Goal: Use online tool/utility: Utilize a website feature to perform a specific function

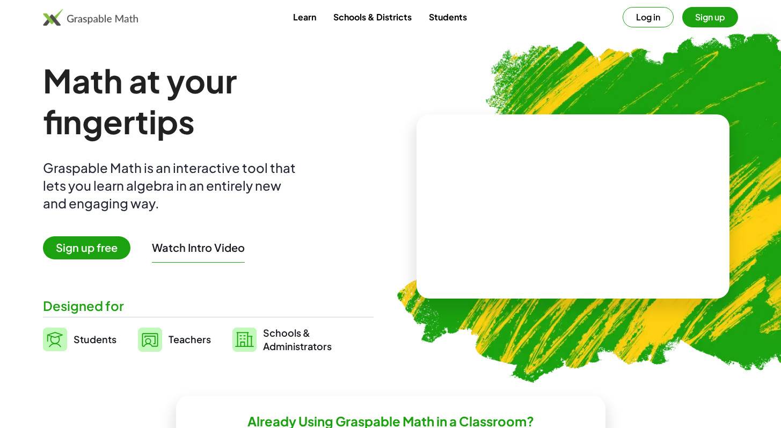
click at [78, 249] on span "Sign up free" at bounding box center [87, 247] width 88 height 23
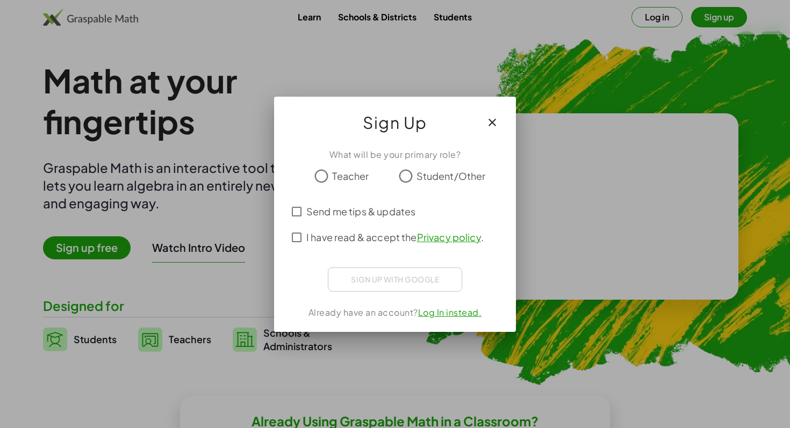
click at [488, 118] on icon "button" at bounding box center [492, 122] width 13 height 13
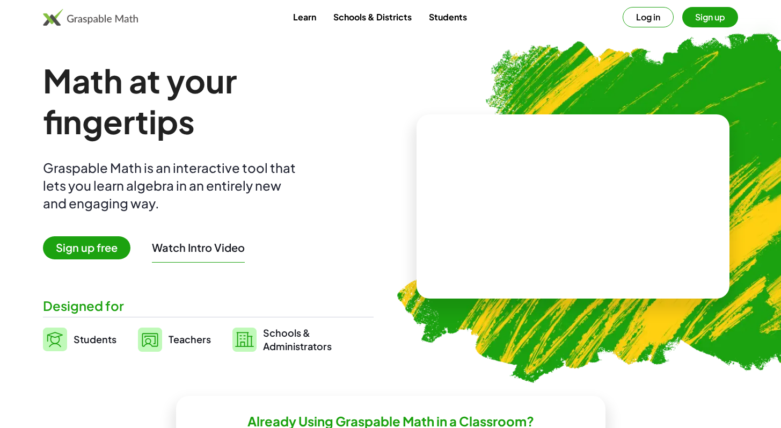
click at [656, 17] on button "Log in" at bounding box center [648, 17] width 51 height 20
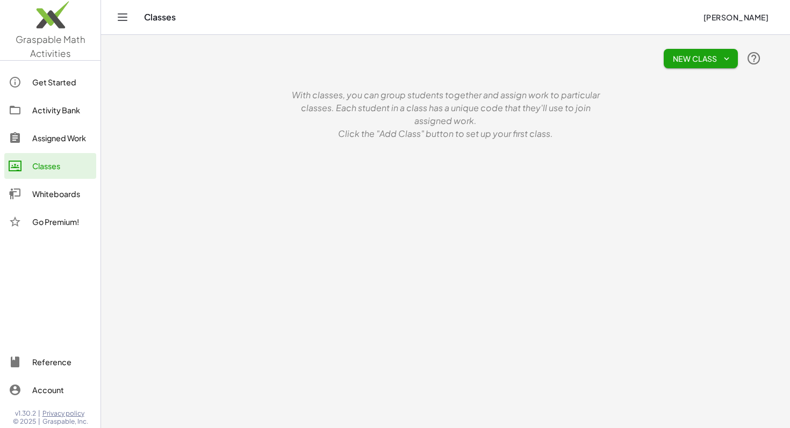
click at [61, 194] on div "Whiteboards" at bounding box center [62, 193] width 60 height 13
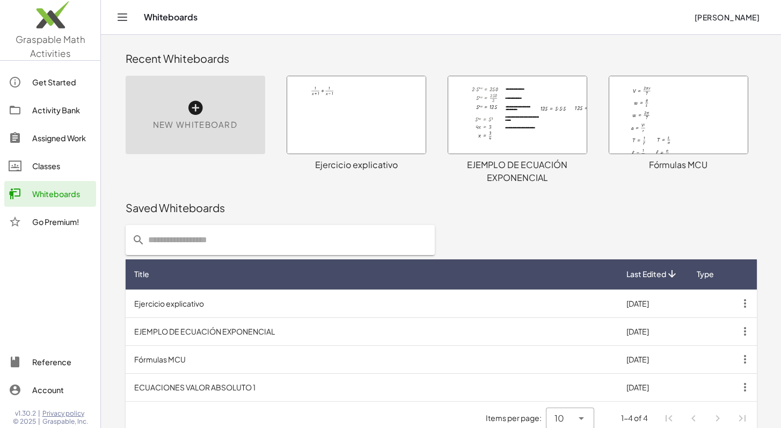
click at [206, 129] on span "New Whiteboard" at bounding box center [195, 125] width 84 height 12
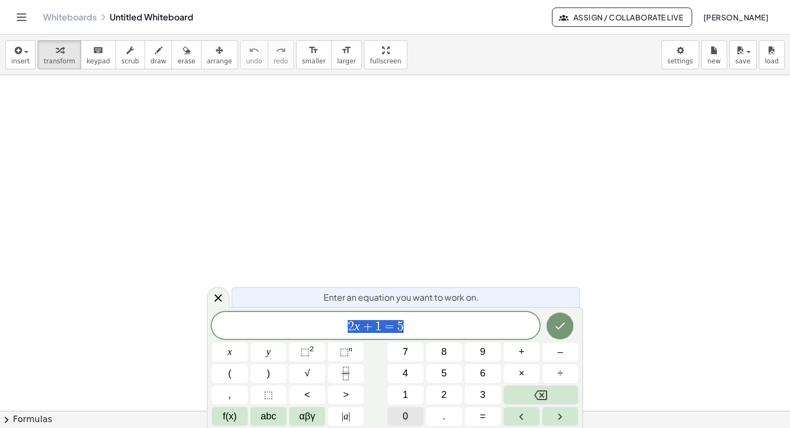
click at [401, 419] on button "0" at bounding box center [405, 416] width 36 height 19
click at [443, 416] on span "." at bounding box center [444, 416] width 3 height 15
click at [441, 374] on span "5" at bounding box center [443, 373] width 5 height 15
click at [406, 374] on span "4" at bounding box center [404, 373] width 5 height 15
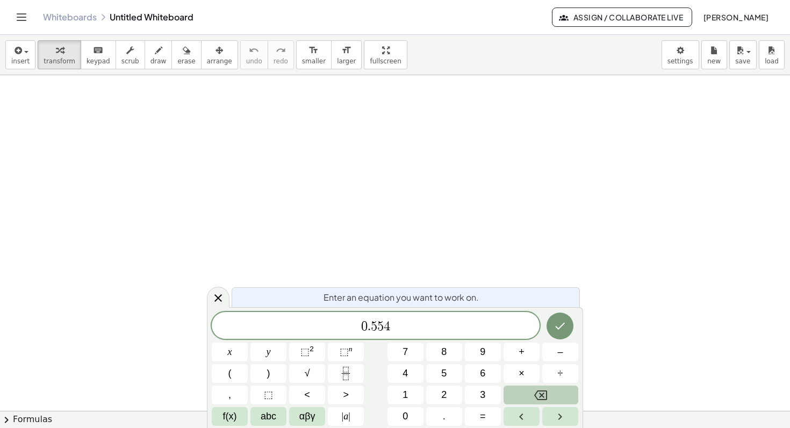
click at [545, 392] on icon "Backspace" at bounding box center [540, 395] width 13 height 13
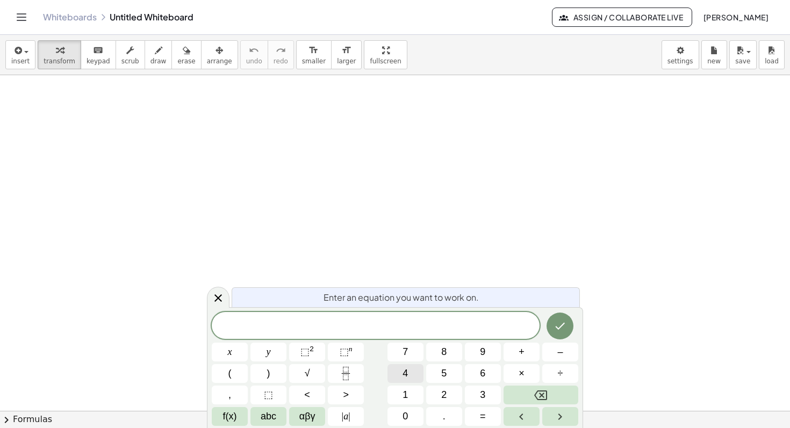
click at [397, 373] on button "4" at bounding box center [405, 373] width 36 height 19
click at [439, 415] on button "." at bounding box center [444, 416] width 36 height 19
click at [470, 402] on button "3" at bounding box center [483, 395] width 36 height 19
click at [408, 380] on button "4" at bounding box center [405, 373] width 36 height 19
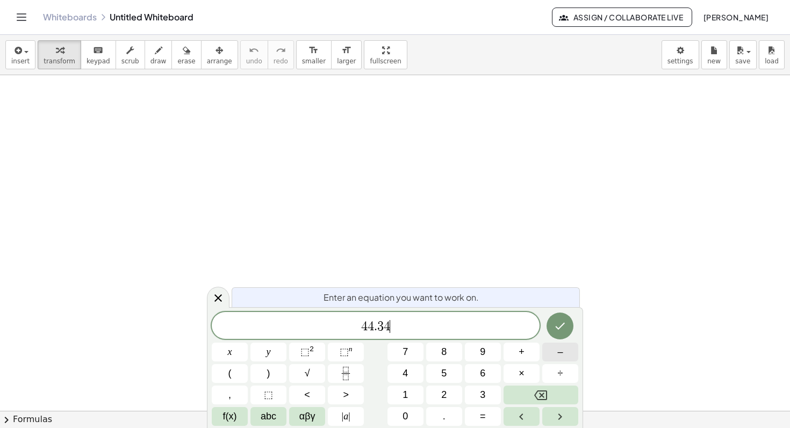
click at [555, 358] on button "–" at bounding box center [560, 352] width 36 height 19
click at [415, 420] on button "0" at bounding box center [405, 416] width 36 height 19
click at [429, 420] on button "." at bounding box center [444, 416] width 36 height 19
click at [445, 371] on span "5" at bounding box center [443, 373] width 5 height 15
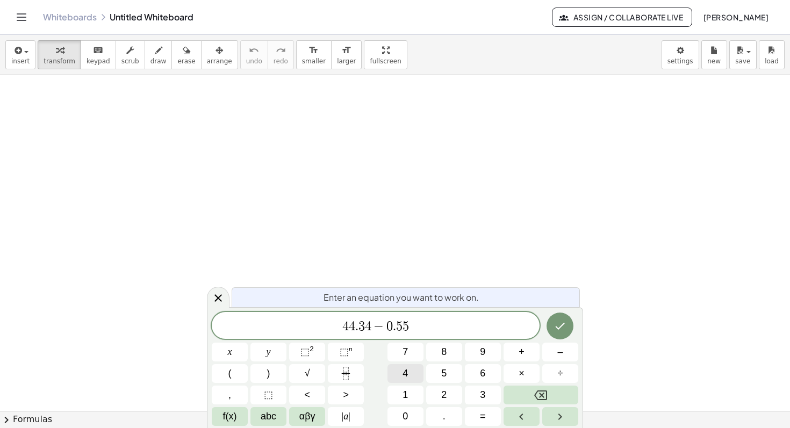
click at [401, 374] on button "4" at bounding box center [405, 373] width 36 height 19
click at [228, 358] on span "x" at bounding box center [230, 352] width 4 height 15
click at [477, 419] on button "=" at bounding box center [483, 416] width 36 height 19
click at [401, 414] on button "0" at bounding box center [405, 416] width 36 height 19
click at [443, 416] on span "." at bounding box center [444, 416] width 3 height 15
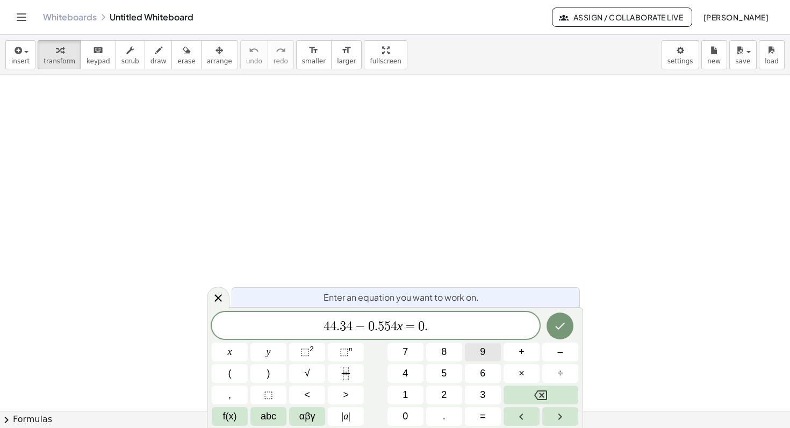
click at [488, 353] on button "9" at bounding box center [483, 352] width 36 height 19
click at [480, 391] on span "3" at bounding box center [482, 395] width 5 height 15
click at [223, 347] on button "x" at bounding box center [230, 352] width 36 height 19
click at [552, 321] on button "Done" at bounding box center [559, 326] width 27 height 27
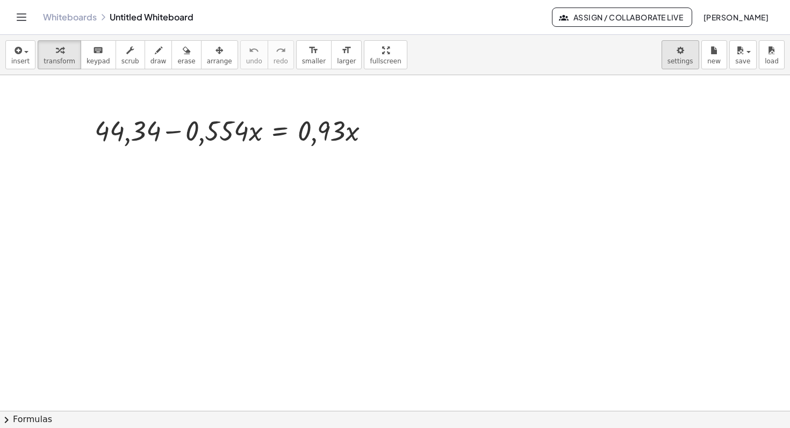
click at [691, 59] on body "Graspable Math Activities Get Started Activity Bank Assigned Work Classes White…" at bounding box center [395, 214] width 790 height 428
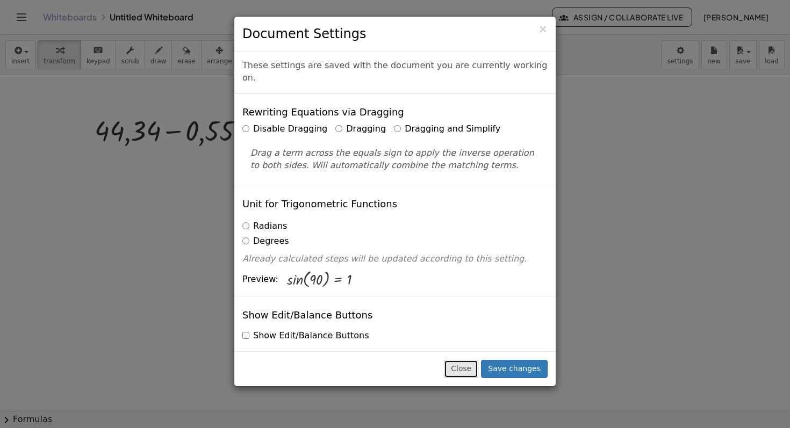
click at [467, 368] on button "Close" at bounding box center [461, 369] width 34 height 18
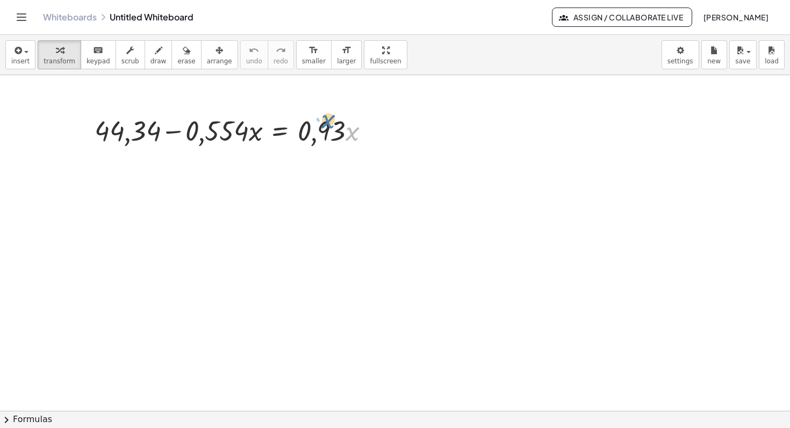
drag, startPoint x: 350, startPoint y: 142, endPoint x: 343, endPoint y: 128, distance: 15.4
click at [324, 128] on div at bounding box center [236, 130] width 294 height 37
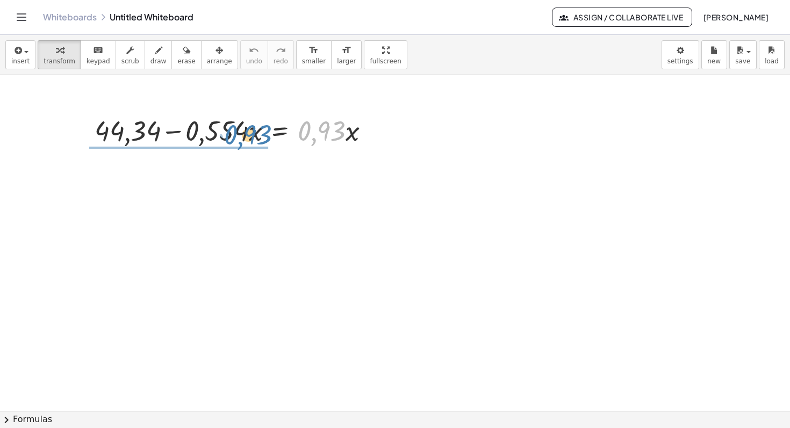
drag, startPoint x: 331, startPoint y: 129, endPoint x: 258, endPoint y: 132, distance: 72.6
click at [258, 132] on div at bounding box center [236, 130] width 294 height 37
click at [258, 132] on div at bounding box center [228, 130] width 213 height 54
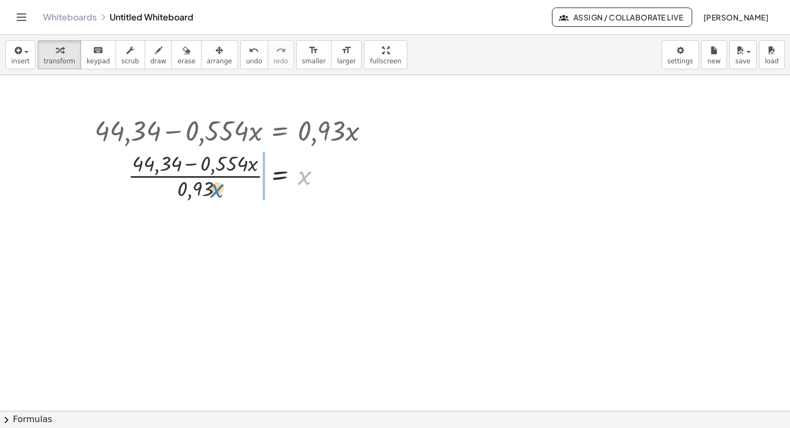
drag, startPoint x: 300, startPoint y: 182, endPoint x: 212, endPoint y: 194, distance: 88.4
click at [212, 194] on div at bounding box center [236, 175] width 294 height 54
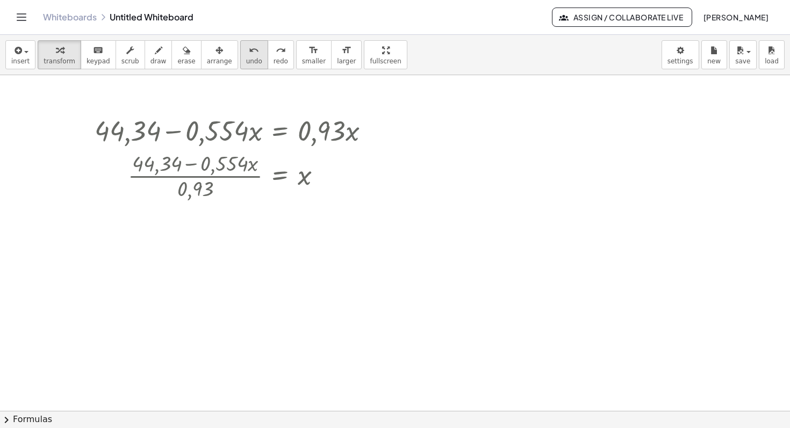
click at [240, 57] on button "undo undo" at bounding box center [254, 54] width 28 height 29
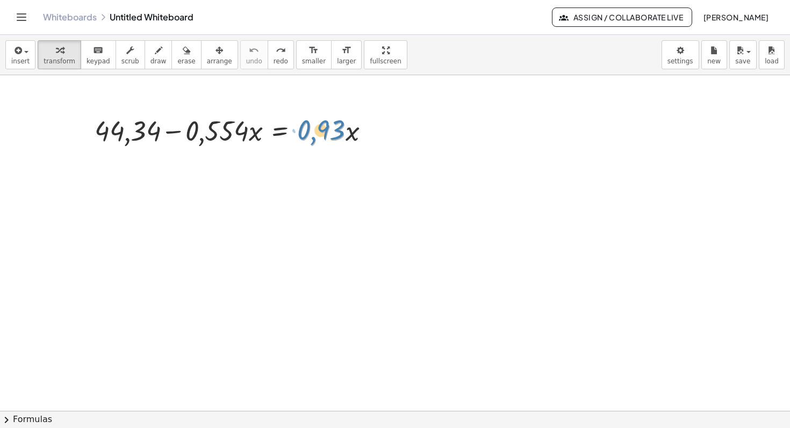
click at [342, 129] on div at bounding box center [236, 130] width 294 height 37
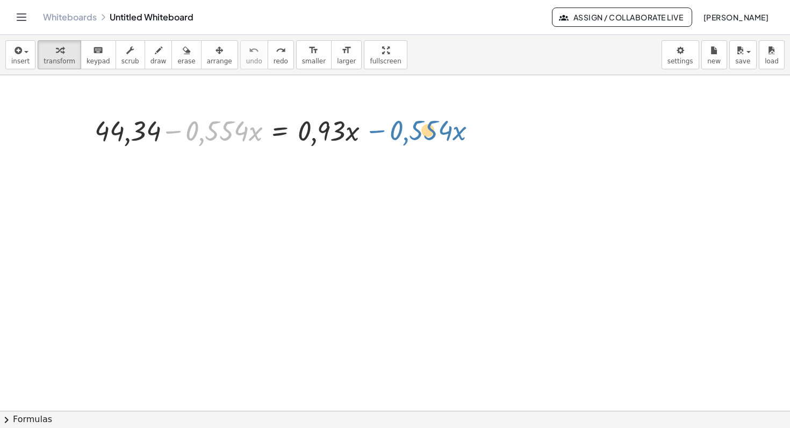
drag, startPoint x: 219, startPoint y: 136, endPoint x: 423, endPoint y: 125, distance: 203.9
drag, startPoint x: 196, startPoint y: 138, endPoint x: 384, endPoint y: 142, distance: 188.6
click at [384, 142] on div "· 0,554 − · x + 44,34 − · 0,554 · x = · 0,93 · x" at bounding box center [232, 130] width 308 height 42
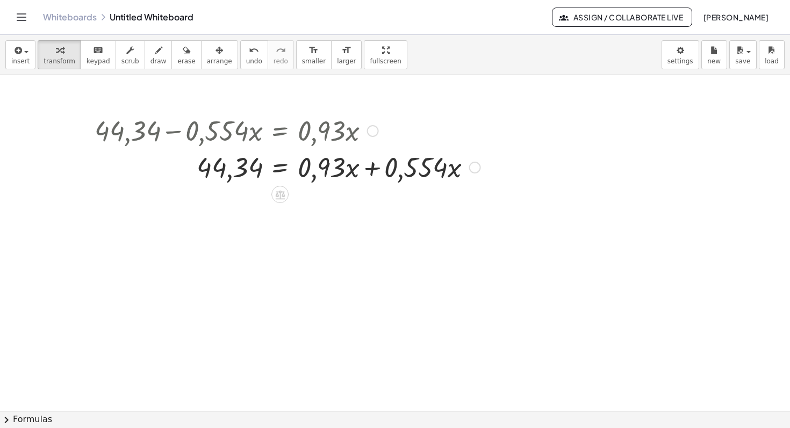
click at [372, 169] on div at bounding box center [287, 166] width 396 height 37
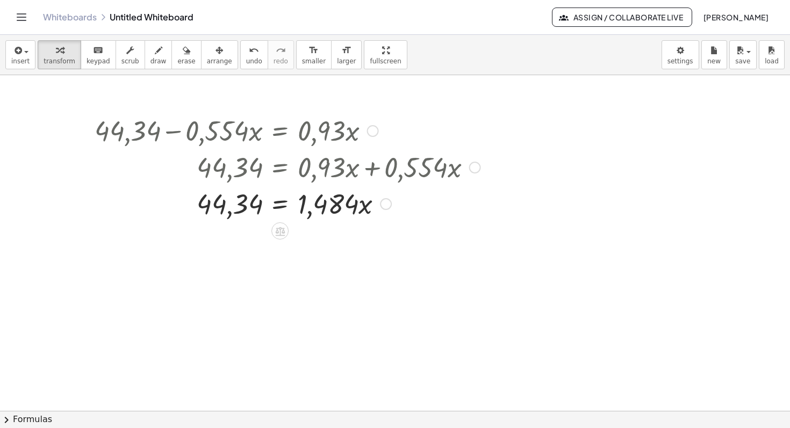
click at [342, 208] on div at bounding box center [287, 203] width 396 height 37
drag, startPoint x: 339, startPoint y: 208, endPoint x: 252, endPoint y: 235, distance: 90.7
click at [252, 235] on div "+ 44,34 − · 0,554 · x = · 0,93 · x 44,34 = + · 0,93 · x + · 0,554 · x · 1,484 4…" at bounding box center [395, 410] width 790 height 671
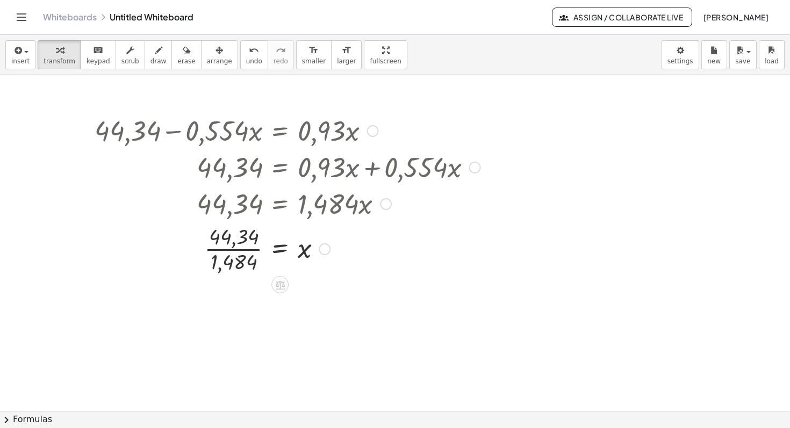
click at [240, 254] on div at bounding box center [287, 248] width 396 height 54
